Goal: Task Accomplishment & Management: Manage account settings

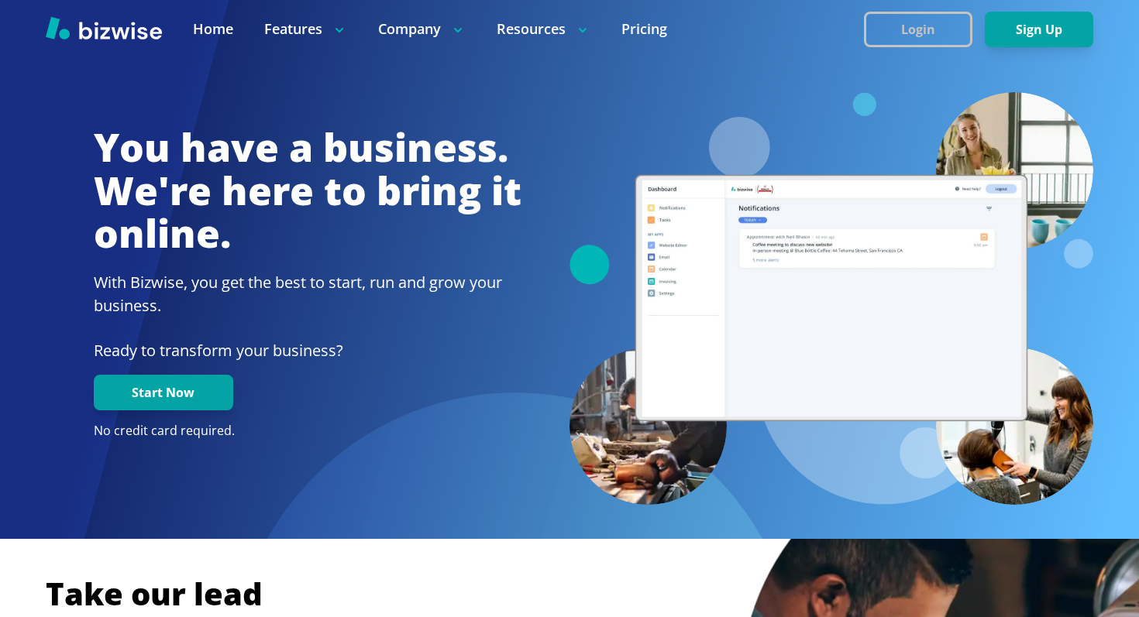
click at [896, 21] on button "Login" at bounding box center [918, 30] width 108 height 36
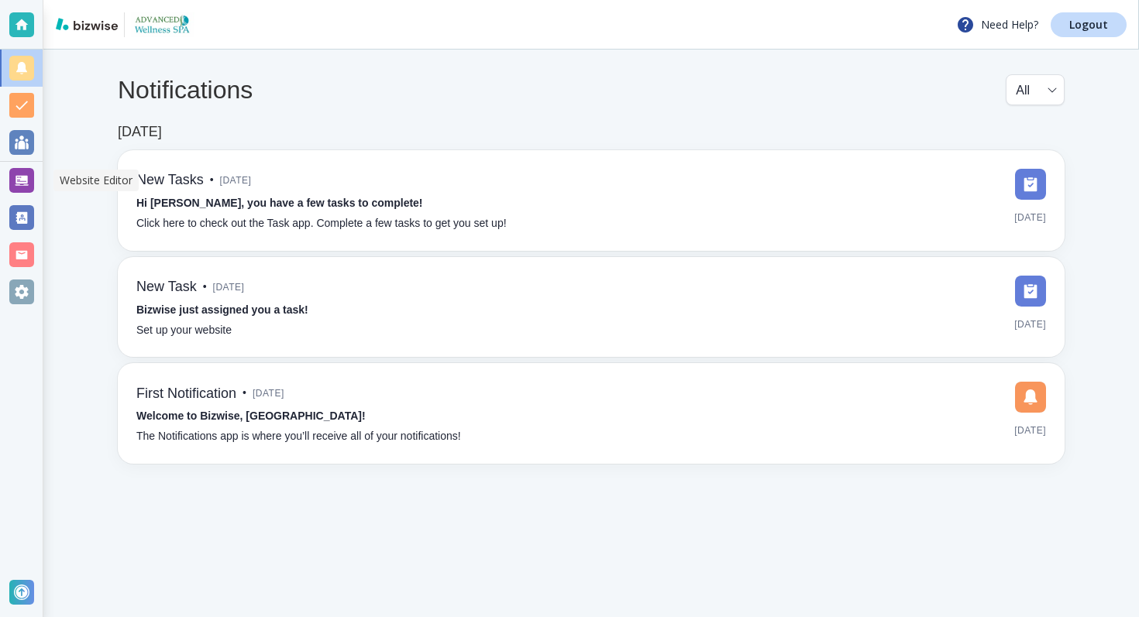
click at [17, 179] on div at bounding box center [21, 180] width 25 height 25
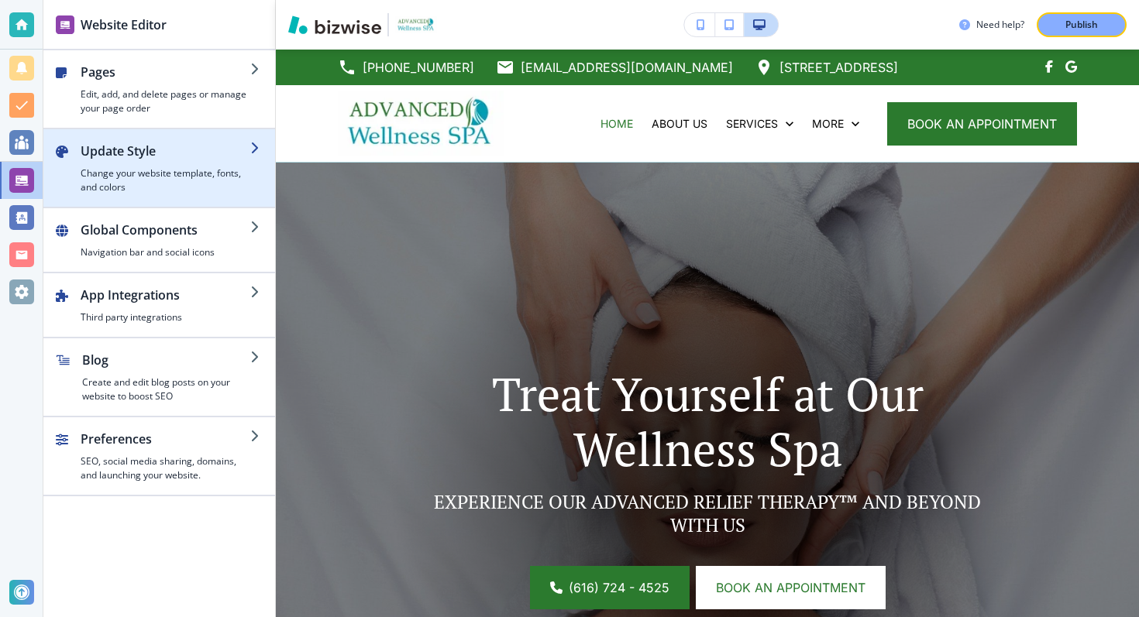
click at [168, 184] on h4 "Change your website template, fonts, and colors" at bounding box center [166, 181] width 170 height 28
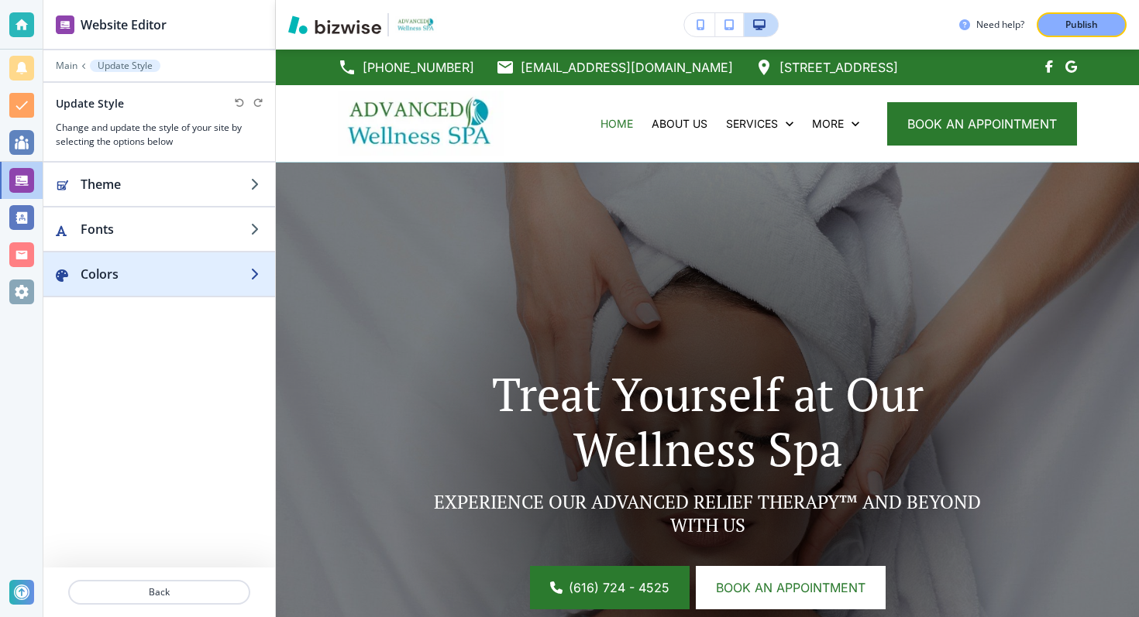
click at [137, 260] on div "button" at bounding box center [159, 259] width 232 height 12
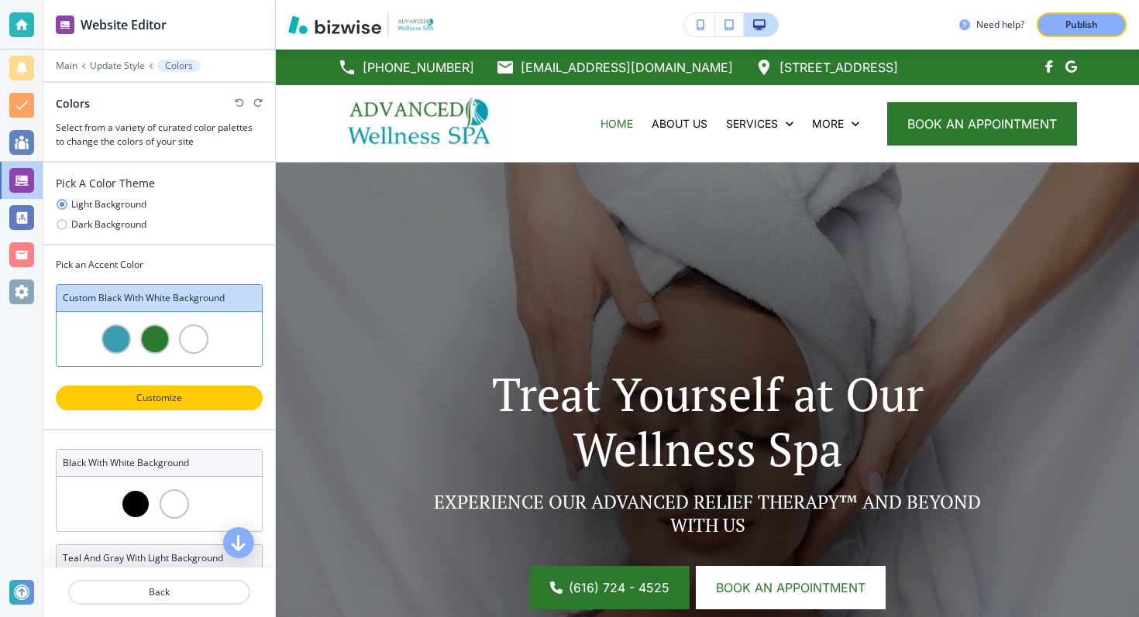
click at [150, 404] on p "Customize" at bounding box center [159, 398] width 167 height 14
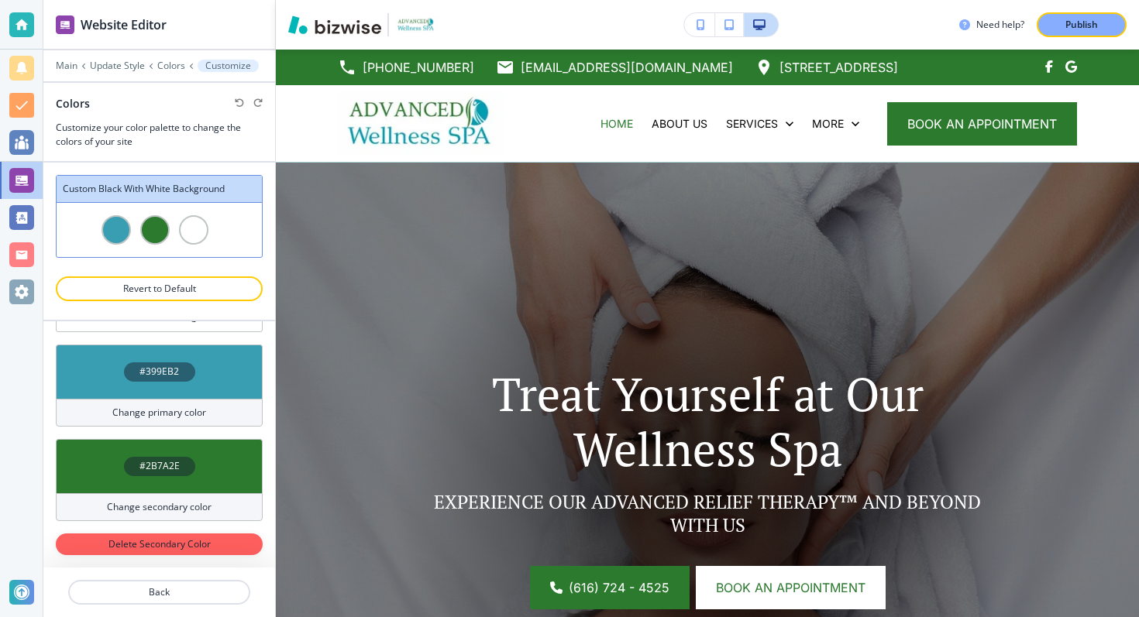
click at [153, 467] on h4 "#2B7A2E" at bounding box center [159, 466] width 40 height 14
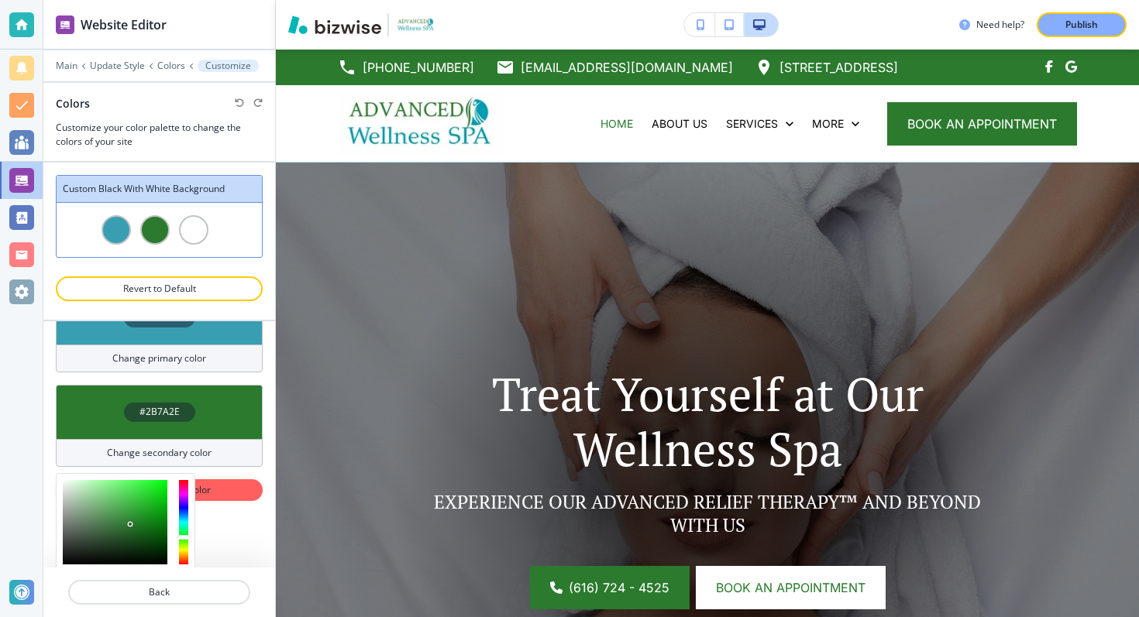
scroll to position [153, 0]
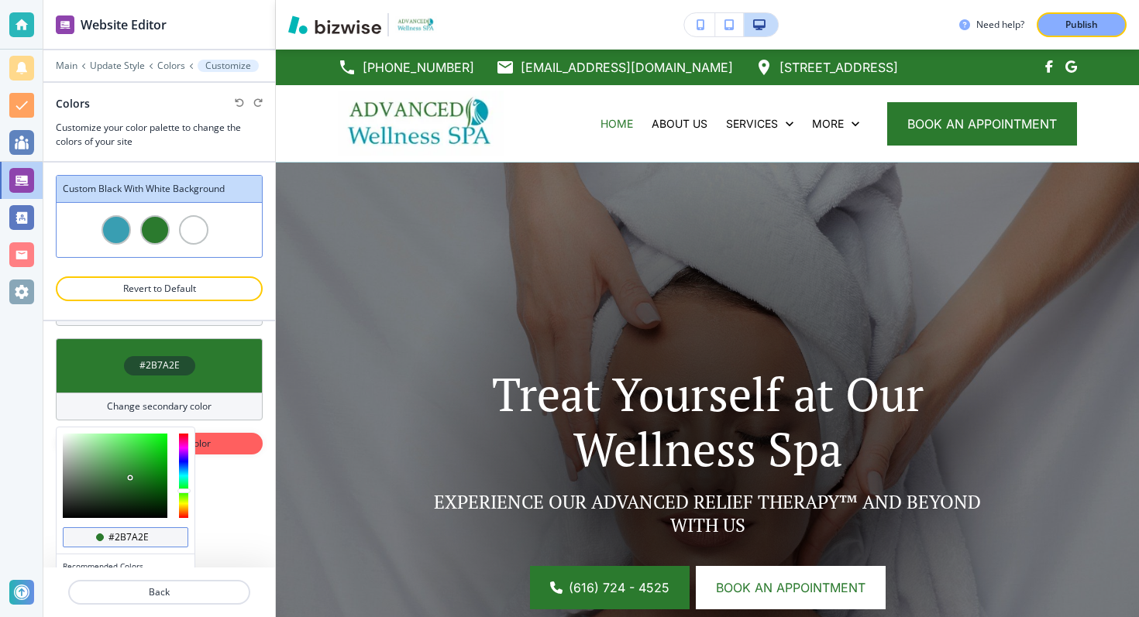
click at [123, 539] on input "#2b7a2e" at bounding box center [134, 537] width 54 height 12
